Goal: Information Seeking & Learning: Learn about a topic

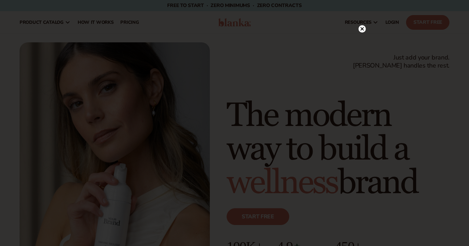
click at [362, 31] on circle at bounding box center [361, 28] width 7 height 7
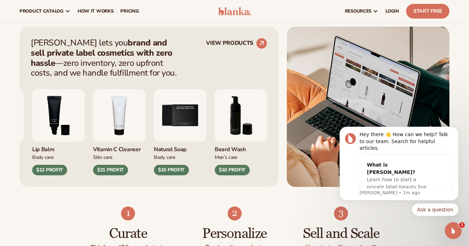
scroll to position [263, 0]
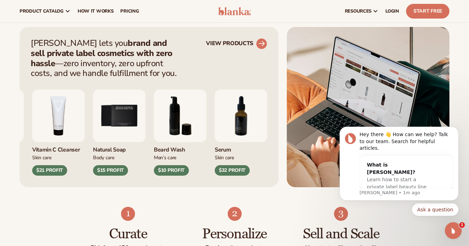
click at [259, 41] on circle at bounding box center [261, 43] width 15 height 15
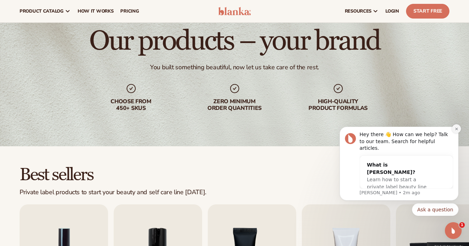
click at [458, 133] on button "Dismiss notification" at bounding box center [455, 128] width 9 height 9
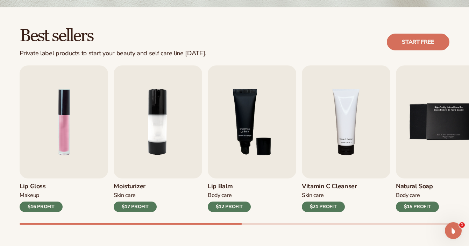
scroll to position [181, 0]
